Goal: Information Seeking & Learning: Check status

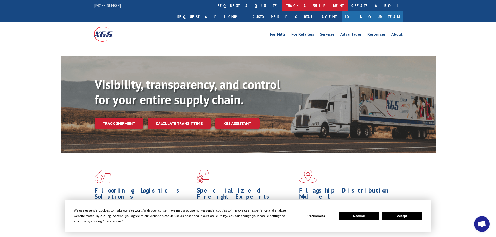
click at [282, 3] on link "track a shipment" at bounding box center [314, 5] width 65 height 11
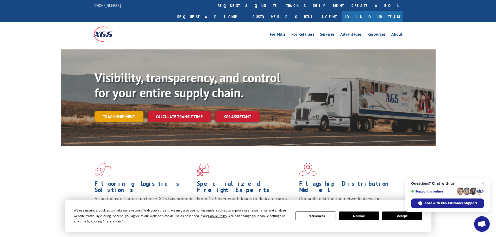
click at [116, 111] on link "Track shipment" at bounding box center [119, 116] width 49 height 11
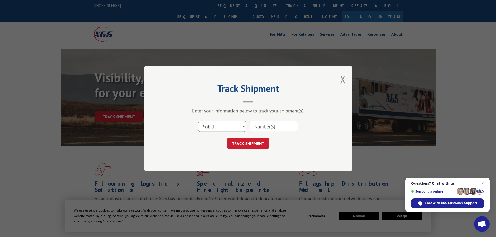
click at [244, 125] on select "Select category... Probill BOL PO" at bounding box center [222, 126] width 48 height 11
select select "bol"
click at [198, 121] on select "Select category... Probill BOL PO" at bounding box center [222, 126] width 48 height 11
click at [258, 124] on input at bounding box center [274, 126] width 48 height 11
click at [483, 182] on span "Close chat" at bounding box center [483, 183] width 6 height 6
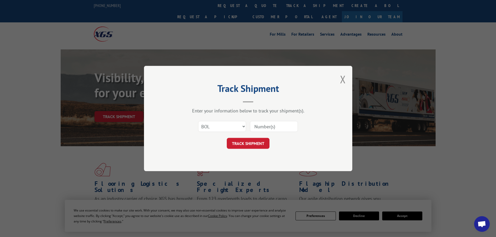
click at [278, 124] on input at bounding box center [274, 126] width 48 height 11
type input "2854490"
click at [248, 145] on button "TRACK SHIPMENT" at bounding box center [248, 143] width 43 height 11
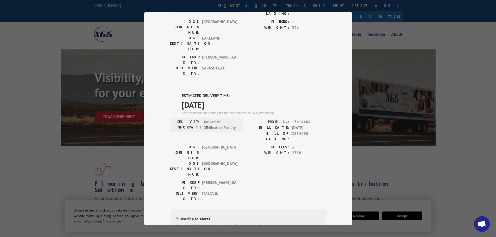
scroll to position [191, 0]
